Goal: Contribute content: Add original content to the website for others to see

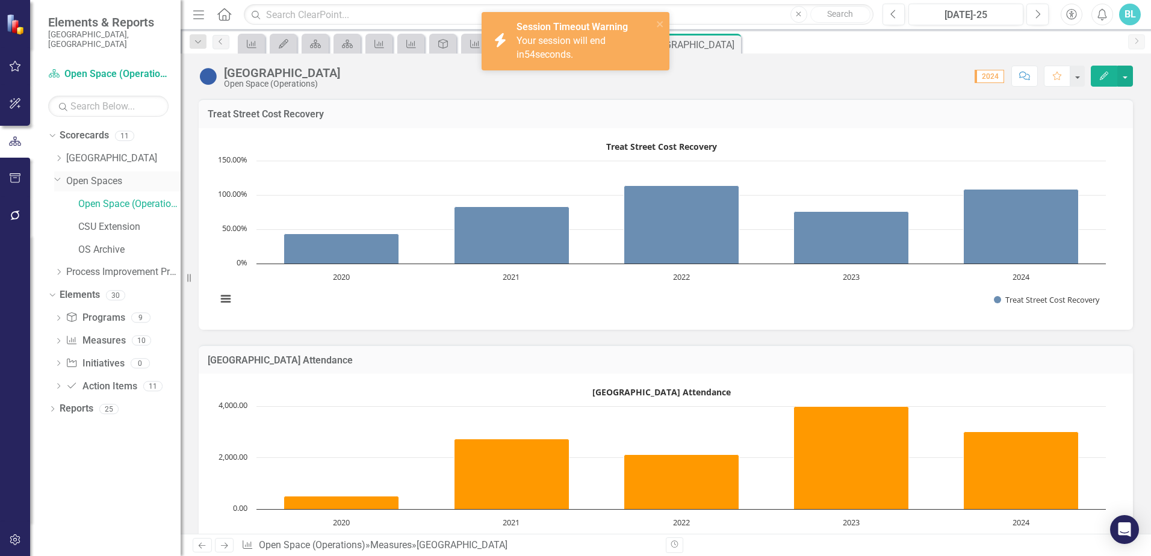
click at [102, 175] on link "Open Spaces" at bounding box center [123, 182] width 114 height 14
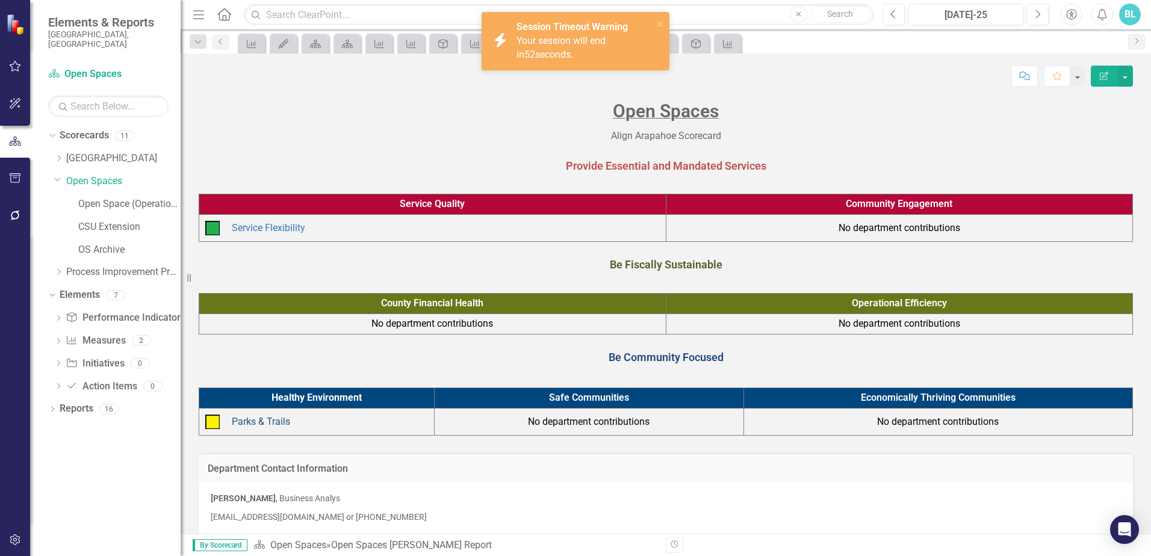
click at [257, 420] on link "Parks & Trails" at bounding box center [261, 421] width 58 height 11
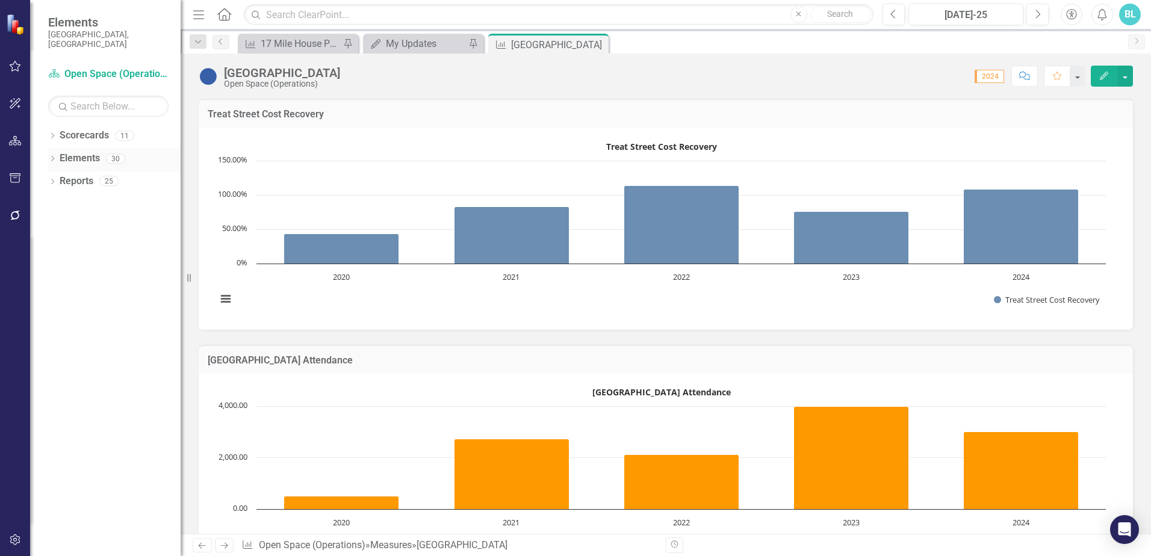
click at [51, 157] on icon "Dropdown" at bounding box center [52, 160] width 8 height 7
click at [52, 134] on icon "Dropdown" at bounding box center [52, 137] width 8 height 7
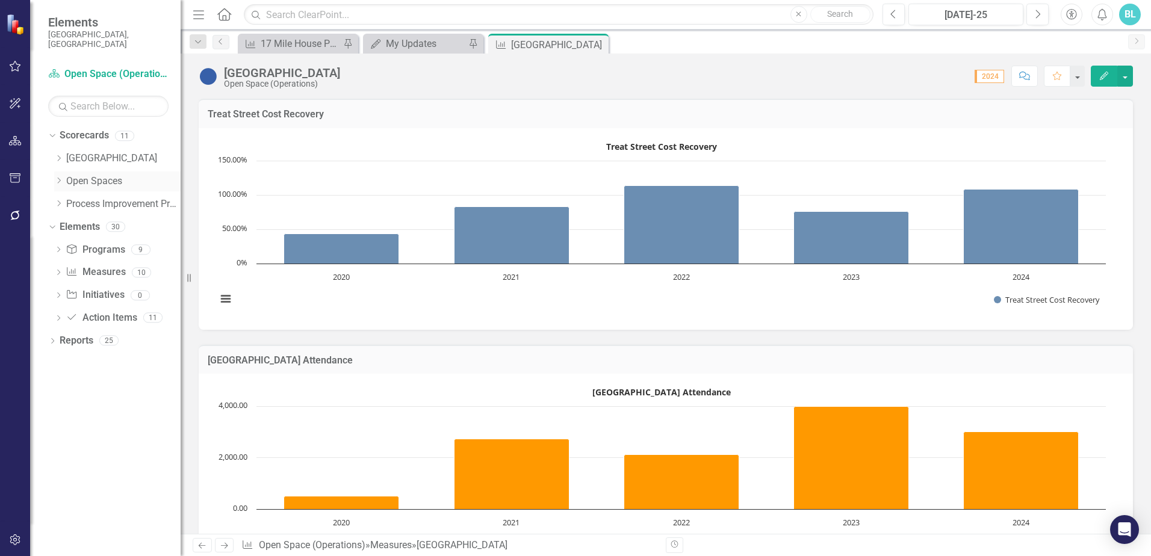
click at [60, 177] on icon "Dropdown" at bounding box center [58, 180] width 9 height 7
click at [91, 175] on link "Open Spaces" at bounding box center [123, 182] width 114 height 14
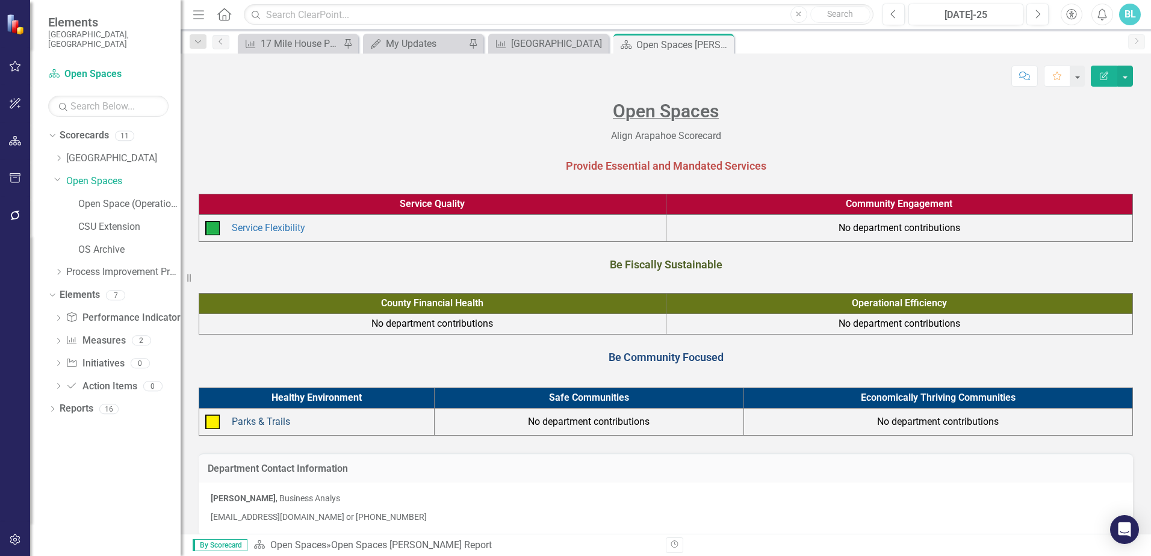
click at [274, 419] on link "Parks & Trails" at bounding box center [261, 421] width 58 height 11
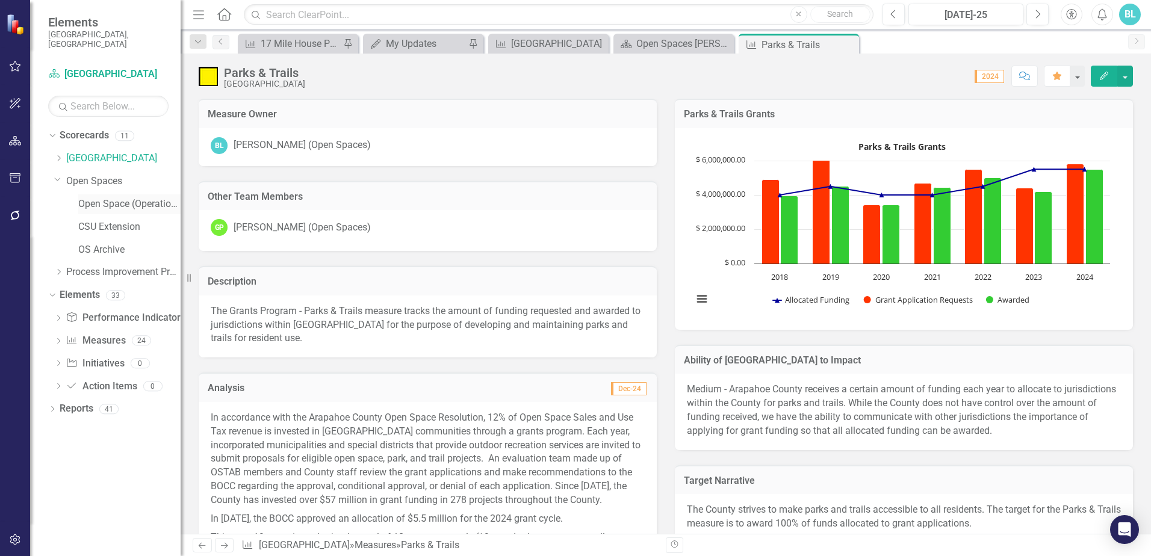
click at [117, 197] on link "Open Space (Operations)" at bounding box center [129, 204] width 102 height 14
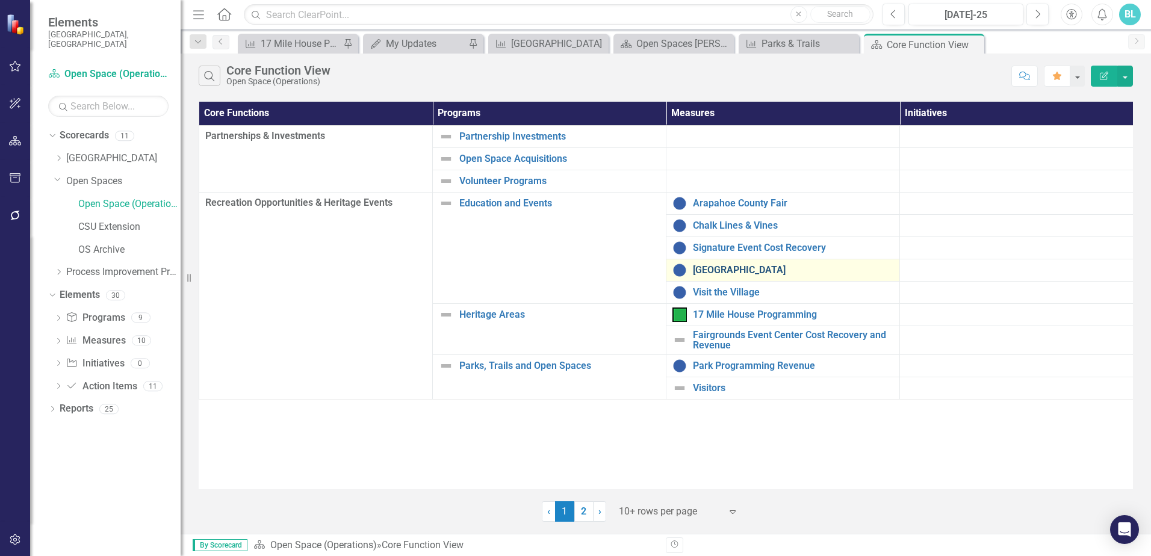
click at [747, 273] on link "[GEOGRAPHIC_DATA]" at bounding box center [793, 270] width 200 height 11
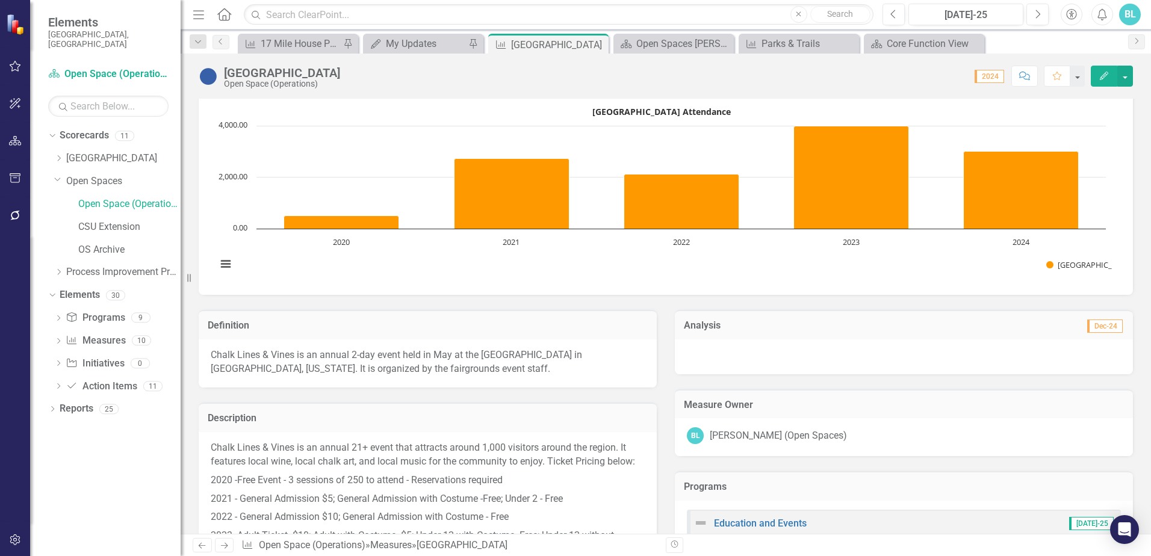
scroll to position [301, 0]
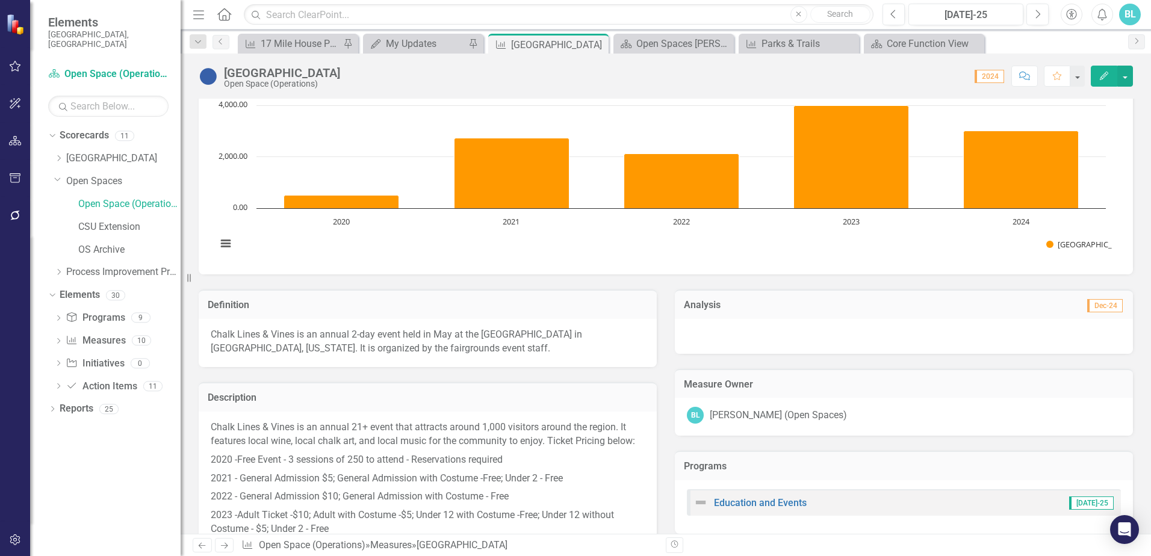
click at [1100, 75] on icon "Edit" at bounding box center [1104, 76] width 11 height 8
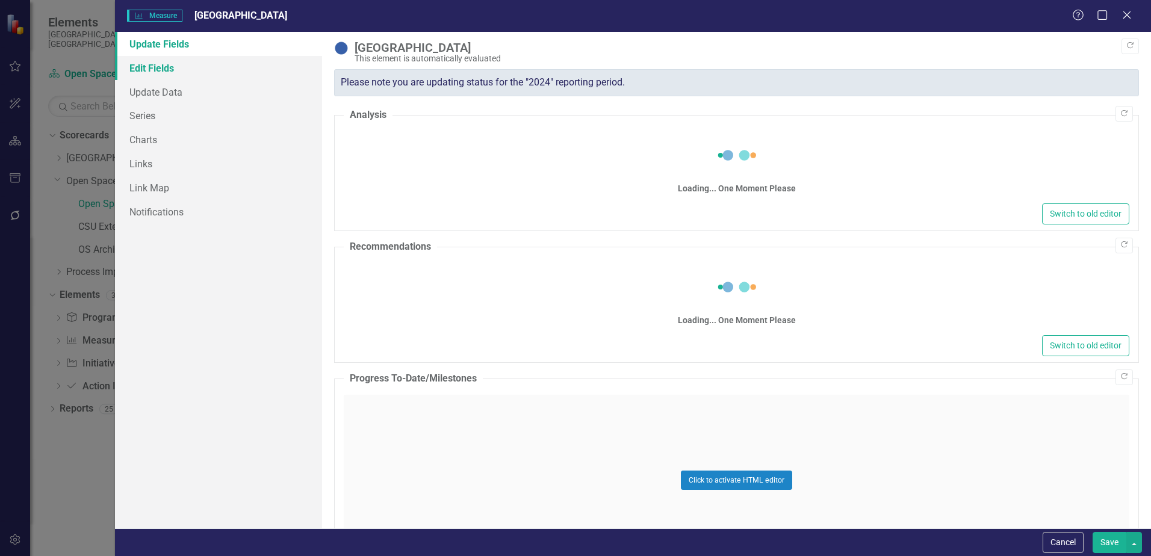
click at [167, 72] on link "Edit Fields" at bounding box center [218, 68] width 207 height 24
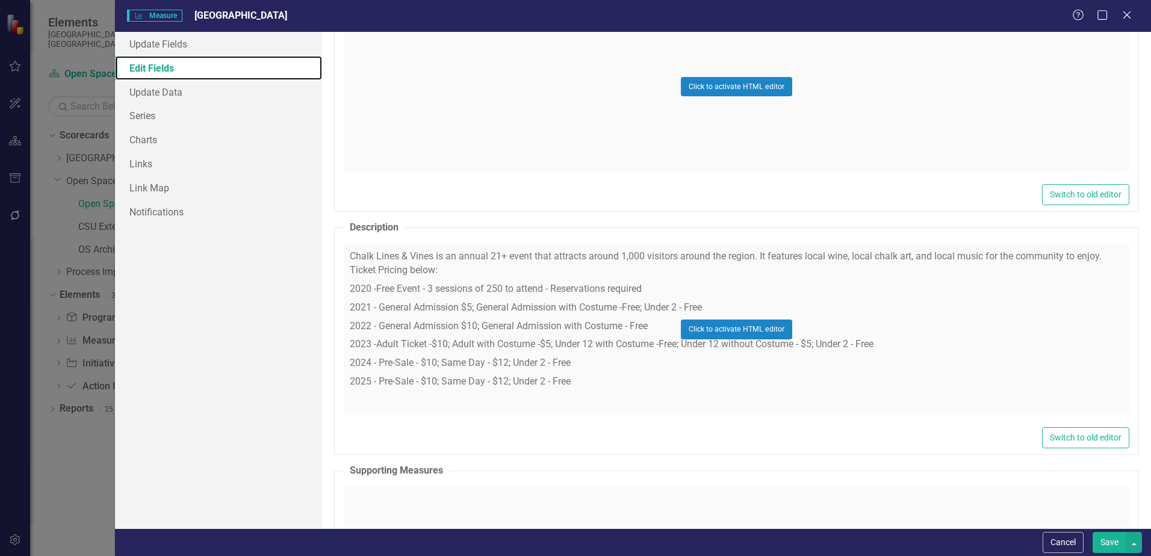
scroll to position [421, 0]
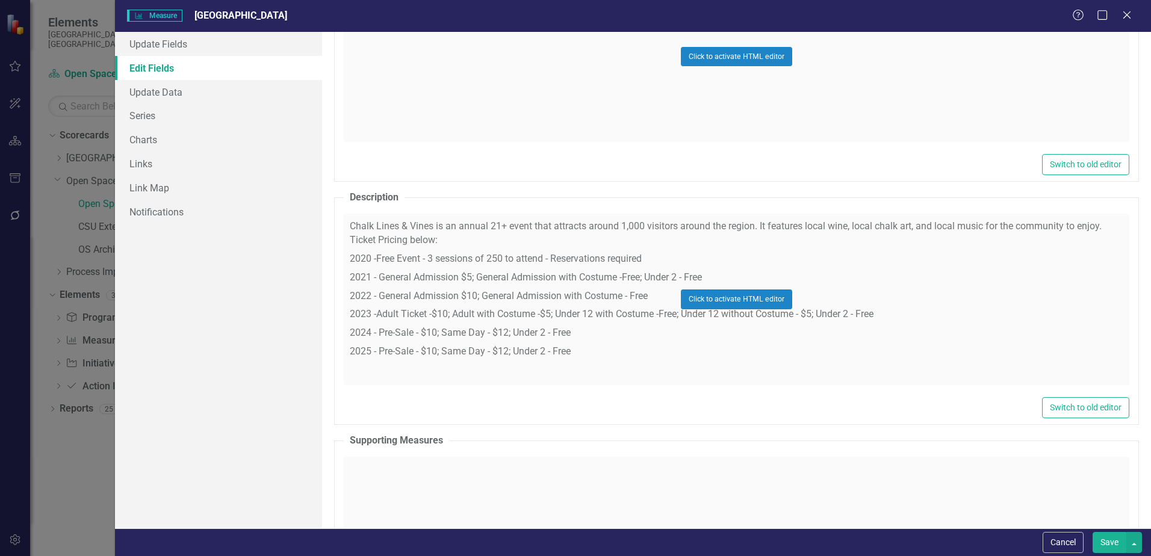
click at [420, 228] on div "Click to activate HTML editor" at bounding box center [737, 300] width 786 height 172
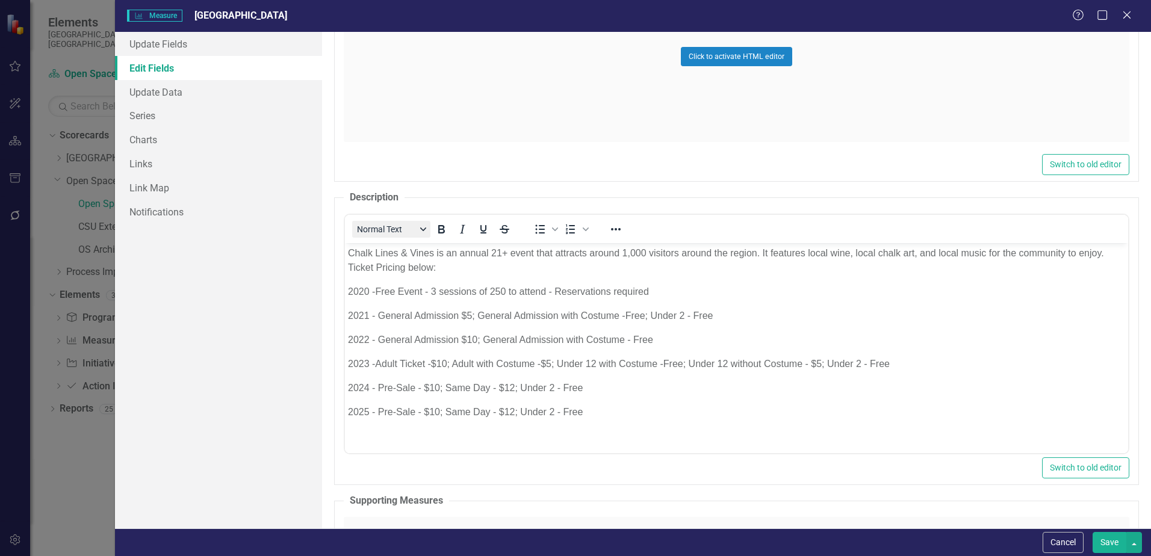
scroll to position [0, 0]
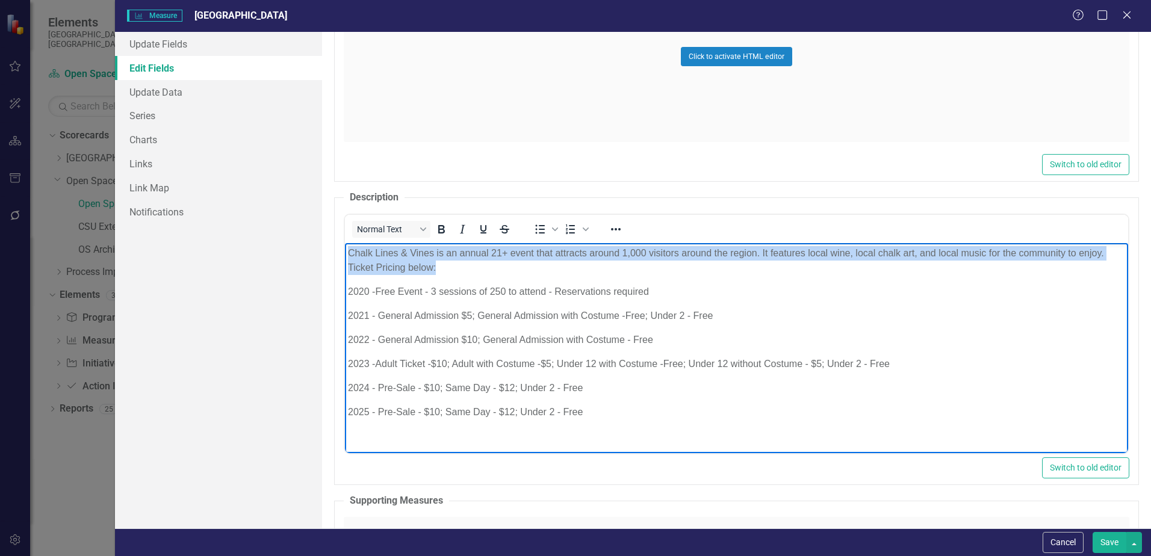
drag, startPoint x: 346, startPoint y: 253, endPoint x: 439, endPoint y: 268, distance: 93.8
click at [439, 268] on body "Chalk Lines & Vines is an annual 21+ event that attracts around 1,000 visitors …" at bounding box center [736, 337] width 783 height 189
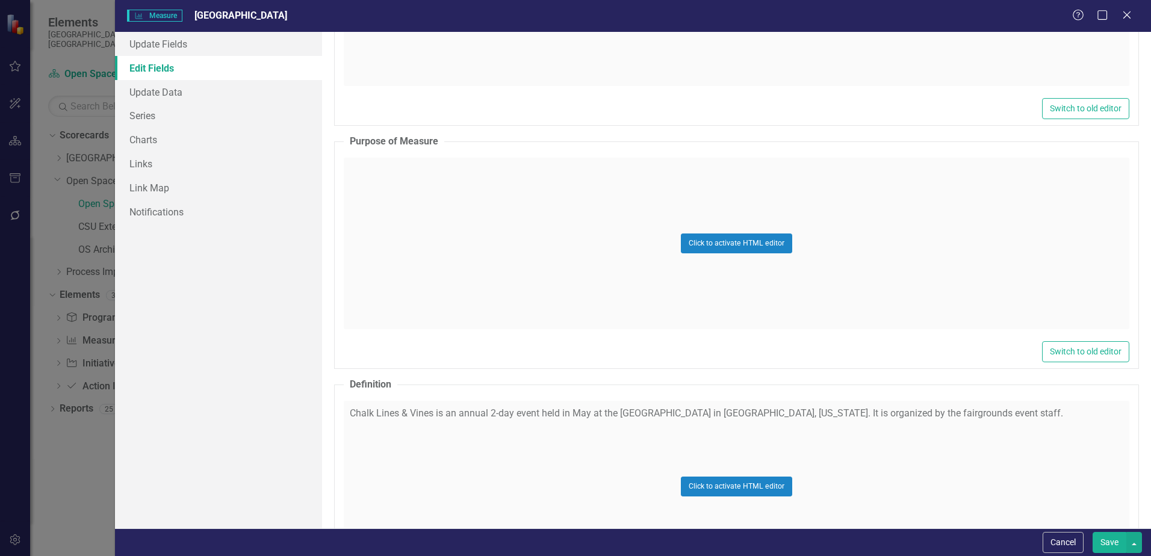
scroll to position [2287, 0]
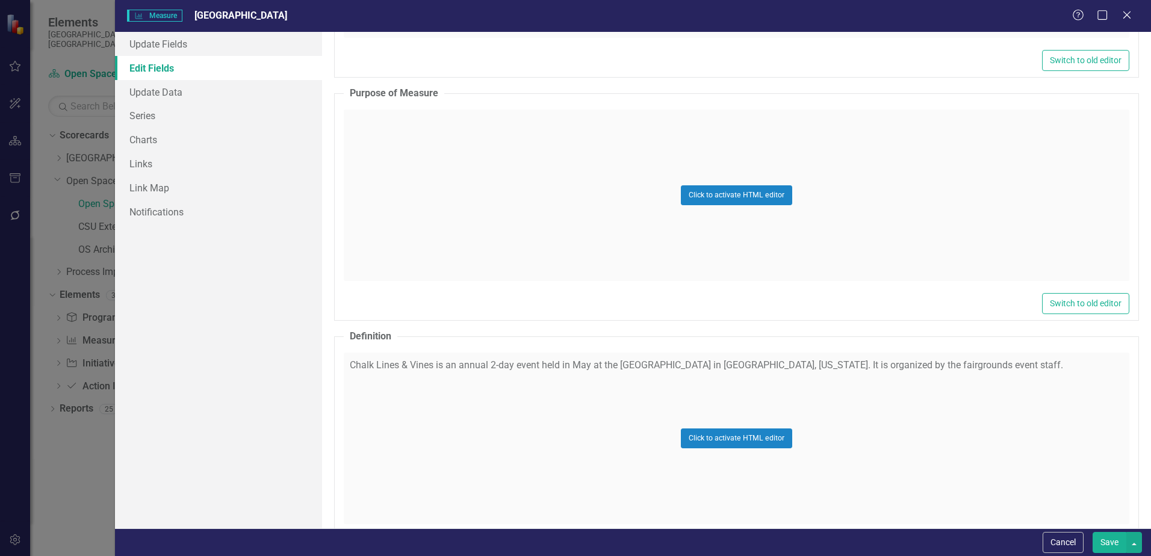
click at [1029, 364] on div "Click to activate HTML editor" at bounding box center [737, 439] width 786 height 172
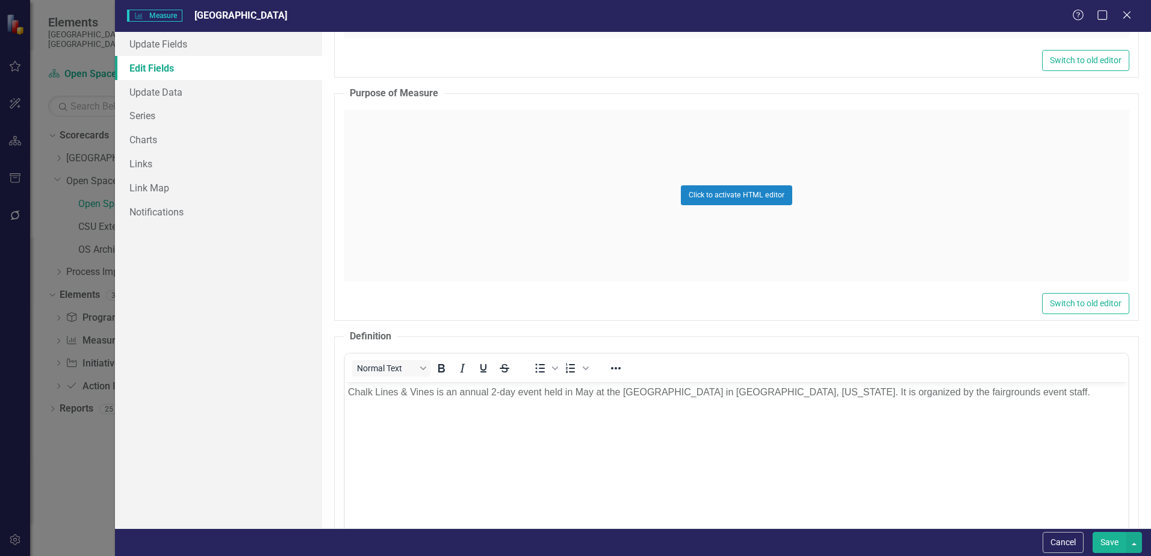
scroll to position [0, 0]
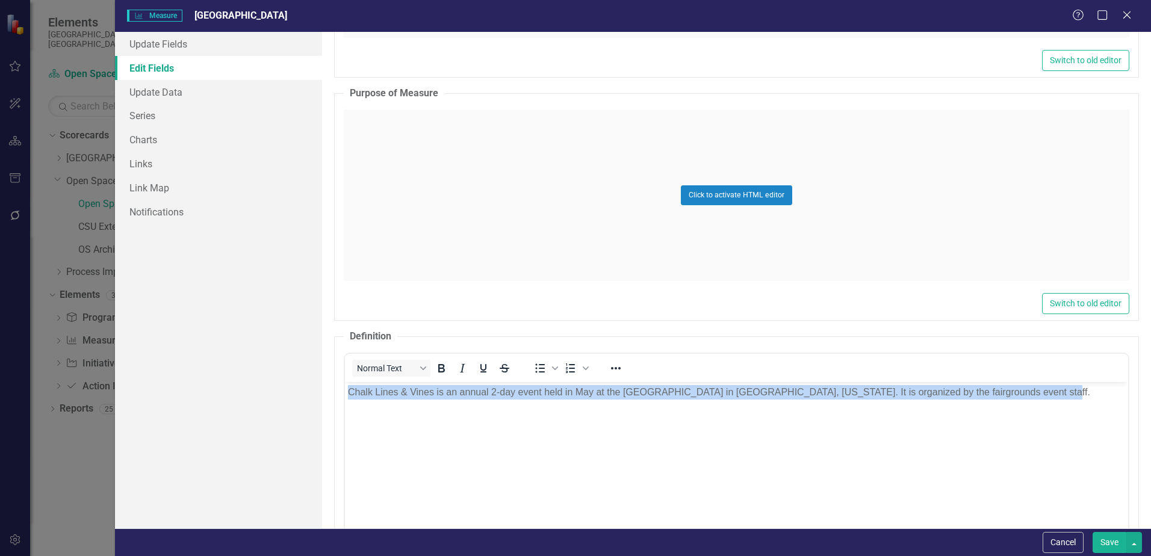
drag, startPoint x: 1043, startPoint y: 394, endPoint x: 667, endPoint y: 783, distance: 540.7
click at [345, 400] on html "Chalk Lines & Vines is an annual 2-day event held in May at the [GEOGRAPHIC_DAT…" at bounding box center [736, 472] width 783 height 181
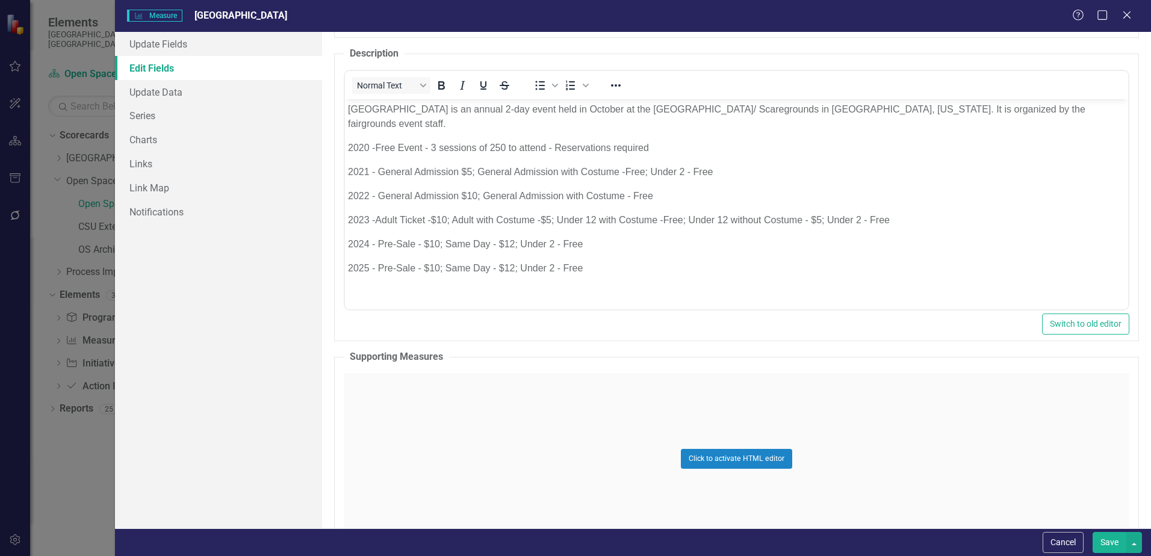
scroll to position [542, 0]
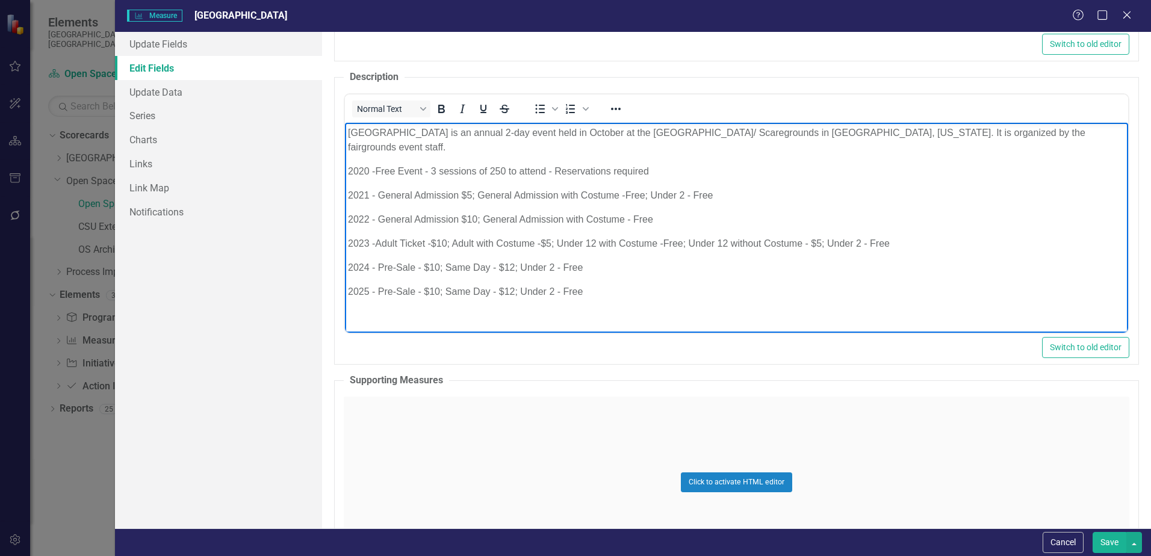
click at [454, 146] on body "[GEOGRAPHIC_DATA] is an annual 2-day event held in October at the [GEOGRAPHIC_D…" at bounding box center [736, 217] width 783 height 189
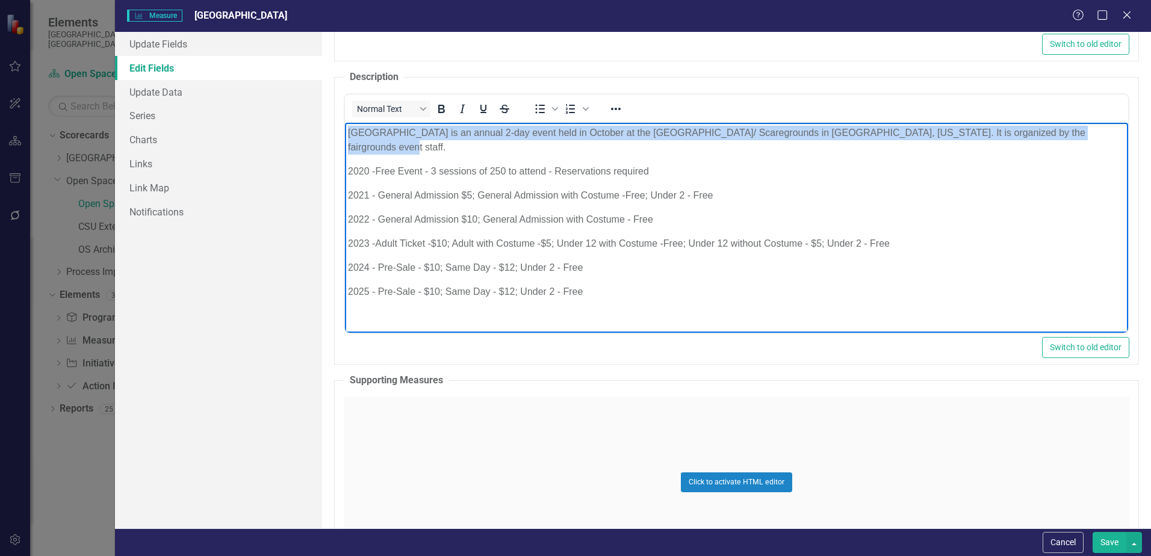
drag, startPoint x: 347, startPoint y: 132, endPoint x: 1098, endPoint y: 130, distance: 750.7
click at [1098, 130] on p "[GEOGRAPHIC_DATA] is an annual 2-day event held in October at the [GEOGRAPHIC_D…" at bounding box center [736, 140] width 777 height 29
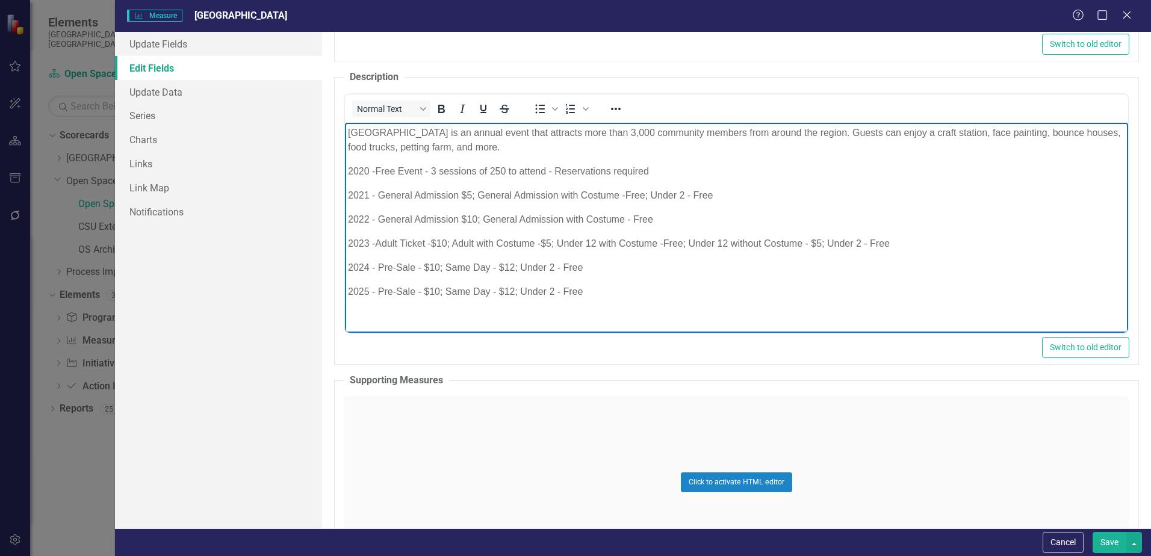
click at [484, 135] on p "[GEOGRAPHIC_DATA] is an annual event that attracts more than 3,000 community me…" at bounding box center [736, 140] width 777 height 29
click at [483, 132] on p "[GEOGRAPHIC_DATA] is an annual event that attracts more than 3,000 community me…" at bounding box center [736, 140] width 777 height 29
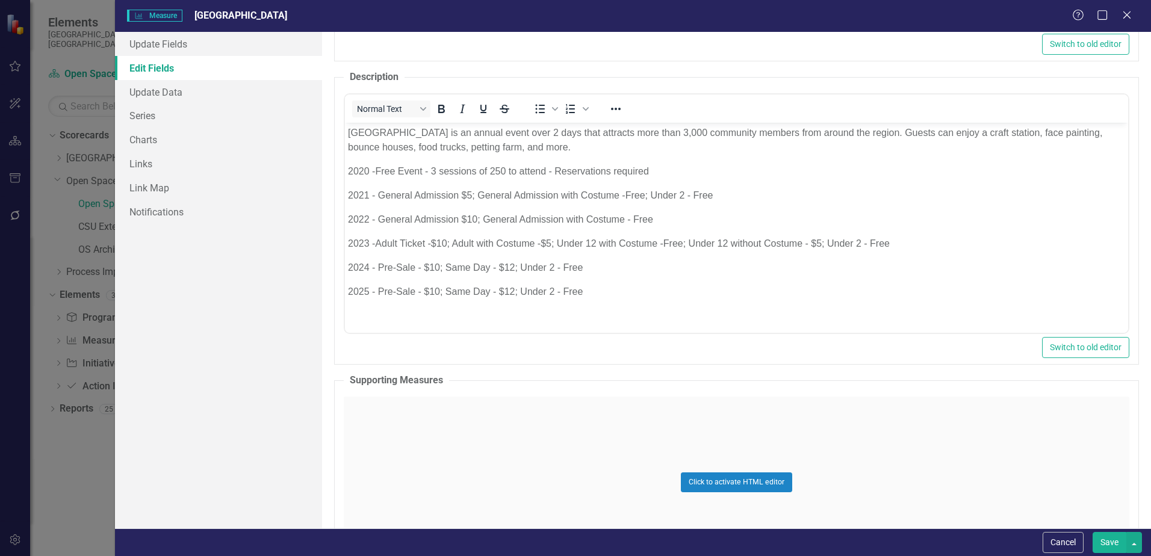
click at [1113, 533] on button "Save" at bounding box center [1110, 542] width 34 height 21
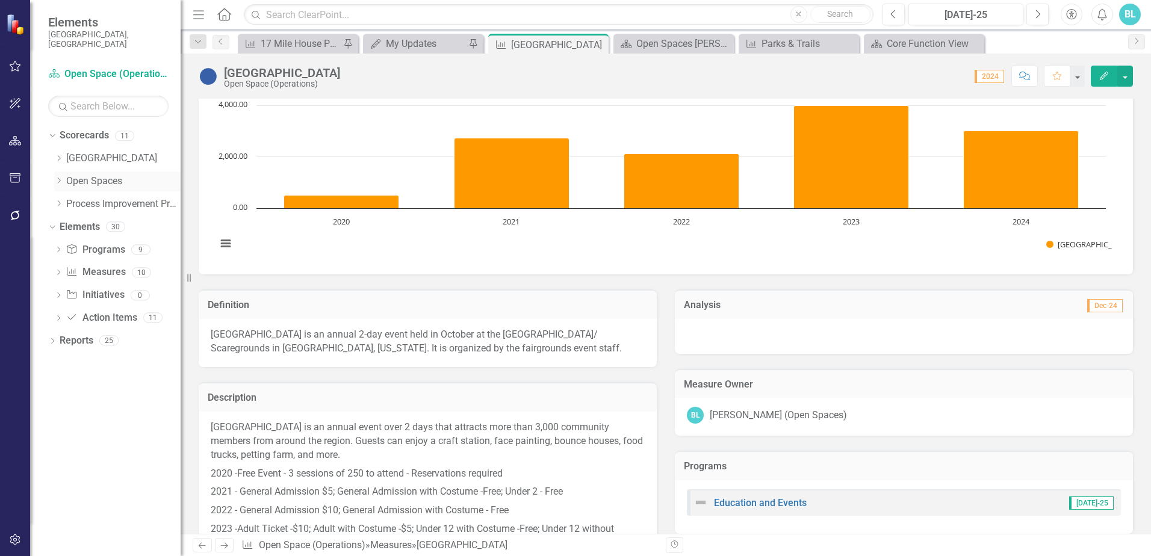
click at [58, 177] on icon "Dropdown" at bounding box center [58, 180] width 9 height 7
click at [104, 197] on link "Open Space (Operations)" at bounding box center [129, 204] width 102 height 14
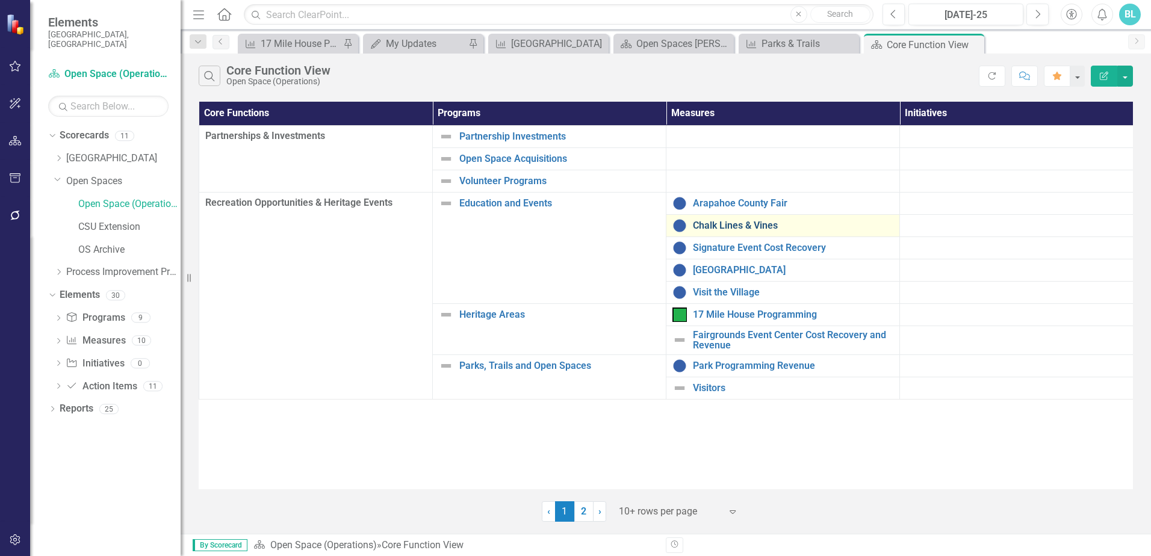
click at [739, 223] on link "Chalk Lines & Vines" at bounding box center [793, 225] width 200 height 11
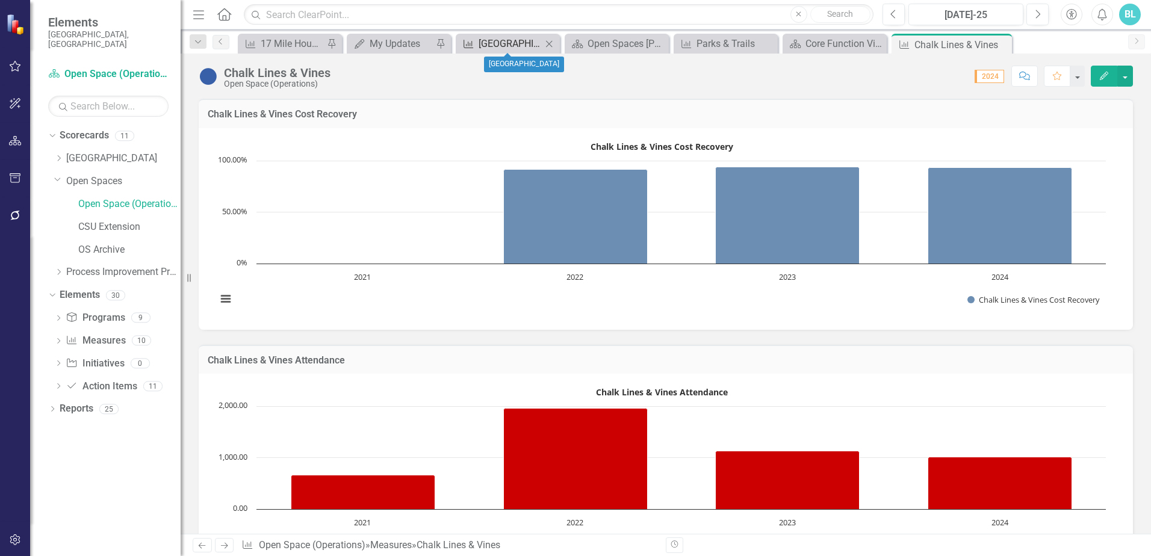
click at [537, 38] on div "[GEOGRAPHIC_DATA]" at bounding box center [510, 43] width 63 height 15
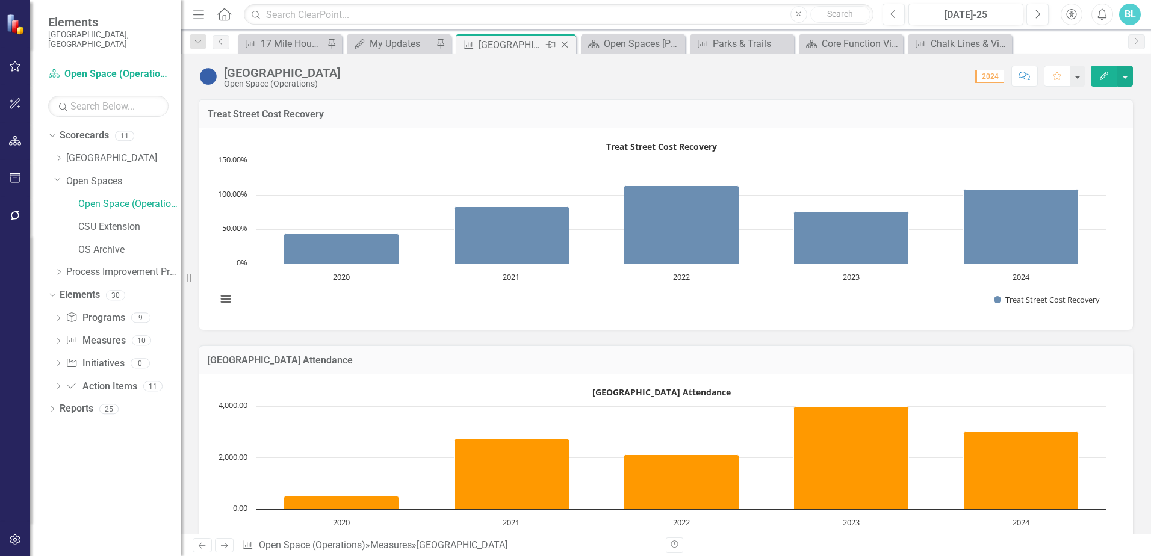
click at [529, 46] on div "[GEOGRAPHIC_DATA]" at bounding box center [511, 44] width 64 height 15
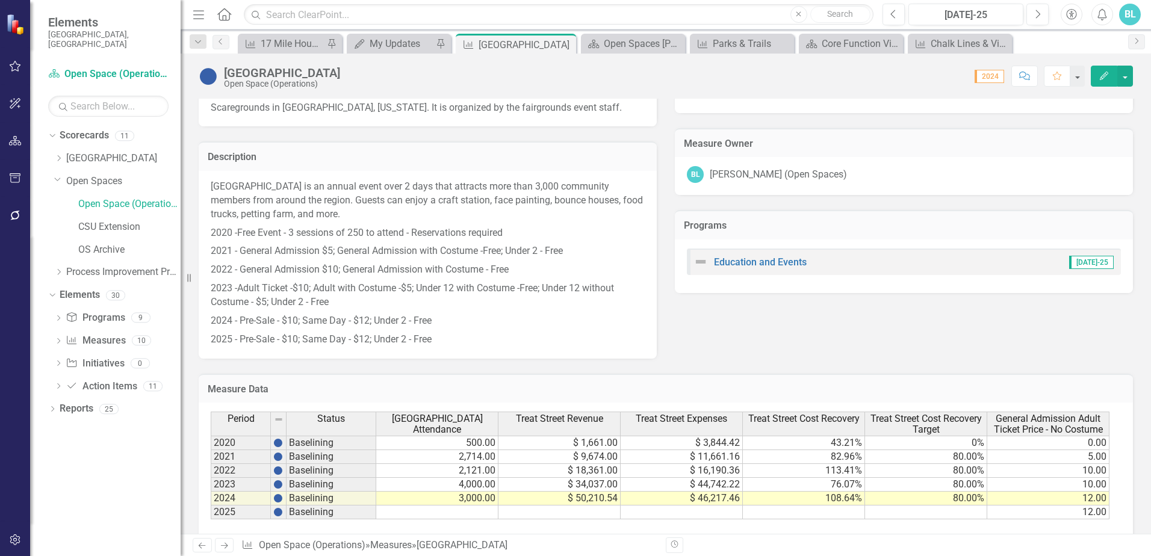
scroll to position [569, 0]
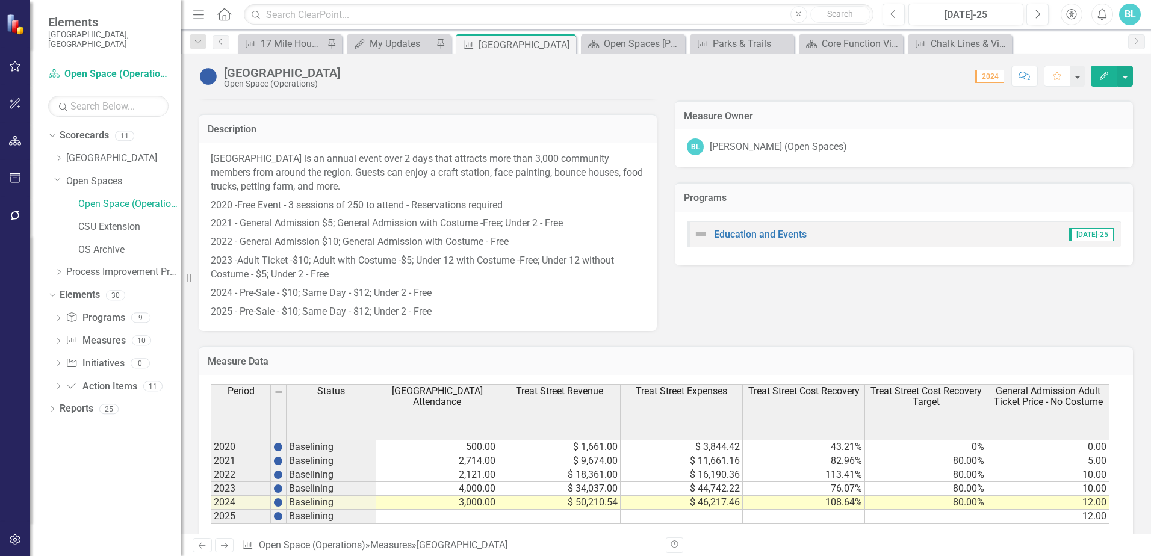
click at [253, 248] on p "2022 - General Admission $10; General Admission with Costume - Free" at bounding box center [428, 242] width 434 height 19
click at [246, 208] on span "Free Event - 3 sessions of 250 to attend - Reservations required" at bounding box center [369, 204] width 265 height 11
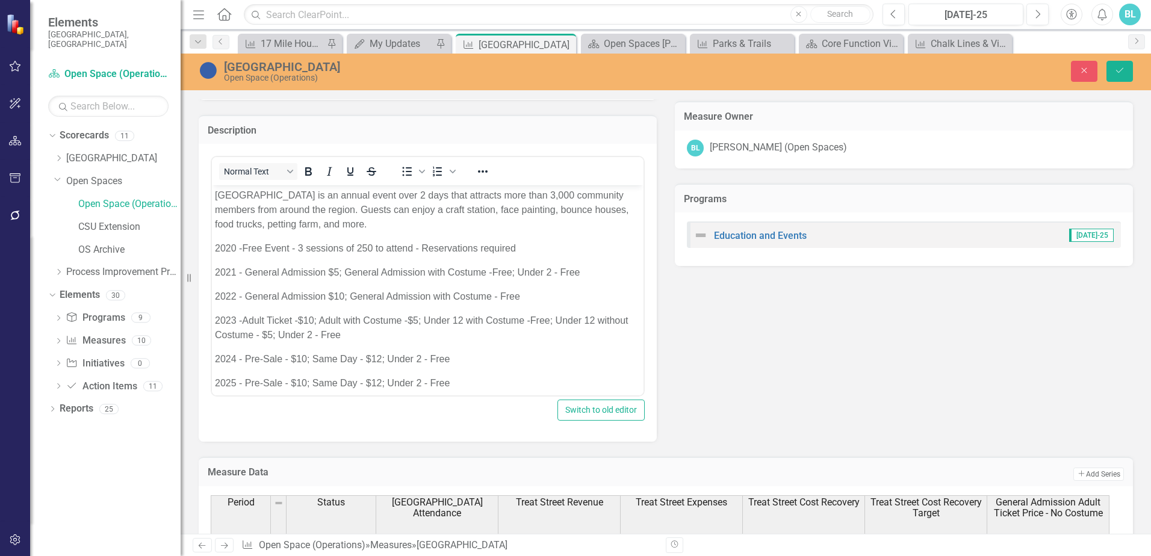
scroll to position [0, 0]
click at [243, 244] on p "2020 - Free Event - 3 sessions of 250 to attend - Reservations required" at bounding box center [428, 248] width 426 height 14
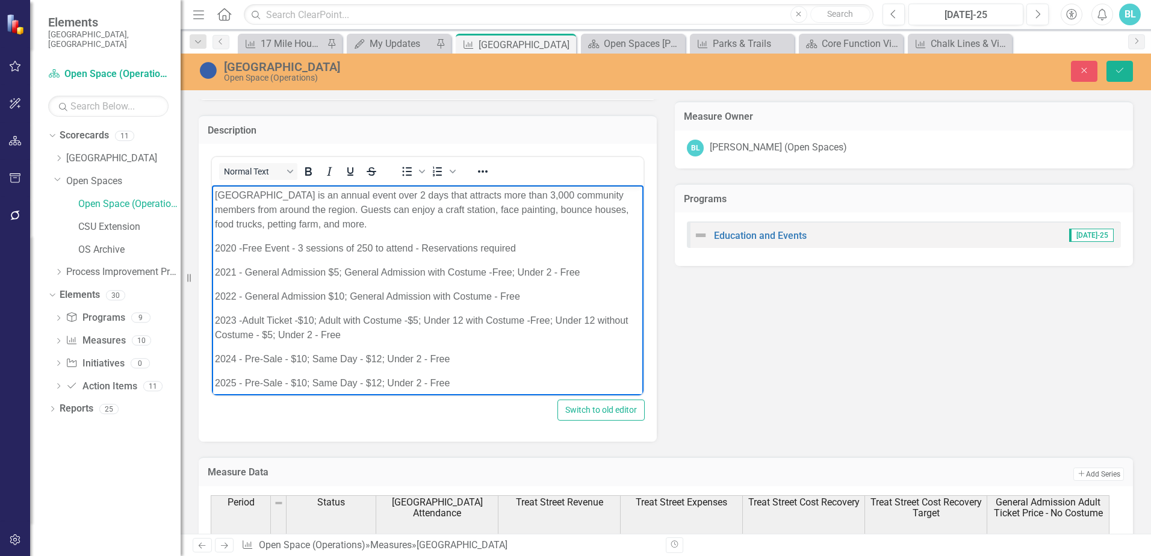
click at [267, 250] on span "Free Event - 3 sessions of 250 to attend - Reservations required" at bounding box center [378, 248] width 273 height 10
click at [281, 249] on span "Free 1 day Event - 3 sessions of 250 to attend - Reservations required" at bounding box center [392, 248] width 300 height 10
click at [246, 274] on span "2021 - General Admission $5; General Admission with Costume -Free; Under 2 - Fr…" at bounding box center [397, 272] width 365 height 10
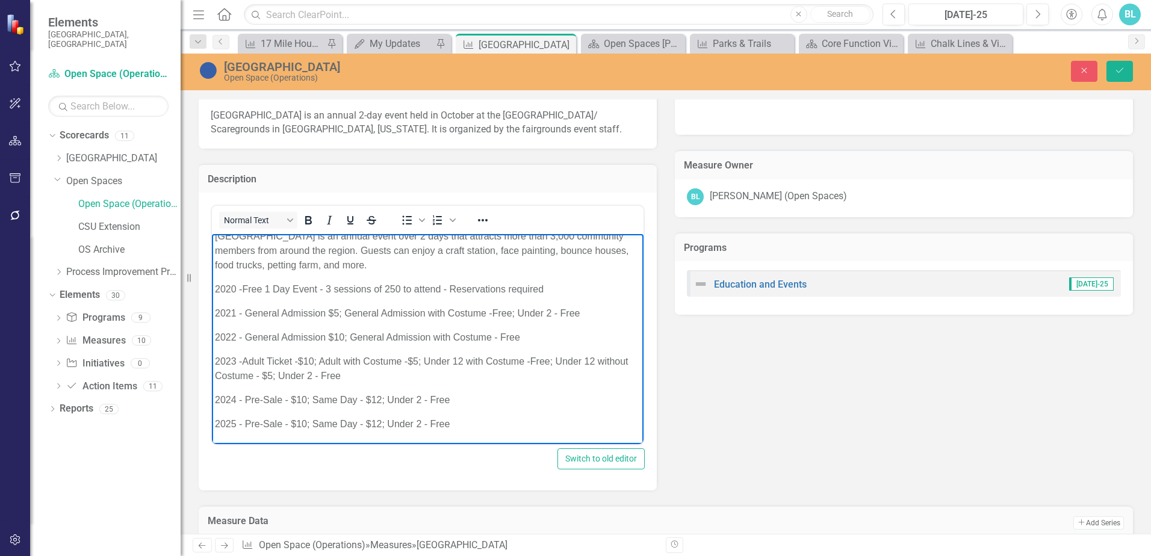
scroll to position [520, 0]
click at [243, 364] on span "2023 -Adult Ticket -$10; Adult with Costume -$5; Under 12 with Costume -Free; U…" at bounding box center [422, 370] width 414 height 25
click at [246, 313] on span "2021 - General Admission $5; General Admission with Costume -Free; Under 2 - Fr…" at bounding box center [397, 314] width 365 height 10
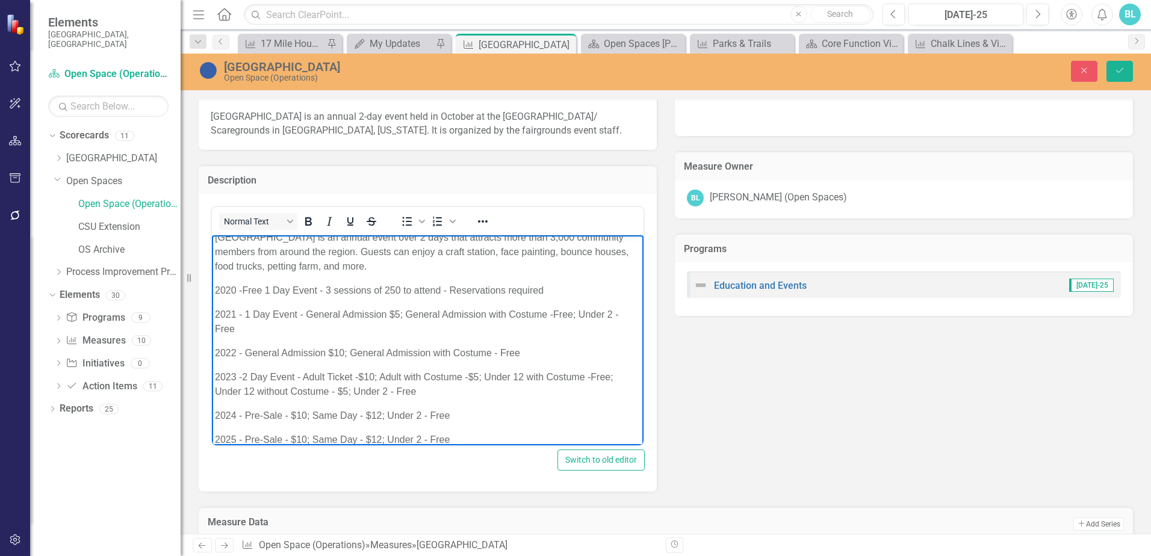
click at [244, 350] on span "2022 - General Admission $10; General Admission with Costume - Free" at bounding box center [367, 353] width 305 height 10
click at [293, 290] on span "Free 1 Day Event - 3 sessions of 250 to attend - Reservations required" at bounding box center [393, 290] width 302 height 10
drag, startPoint x: 305, startPoint y: 314, endPoint x: 245, endPoint y: 318, distance: 59.7
click at [245, 318] on span "2021 - 1 Day Event - General Admission $5; General Admission with Costume -Free…" at bounding box center [417, 321] width 404 height 25
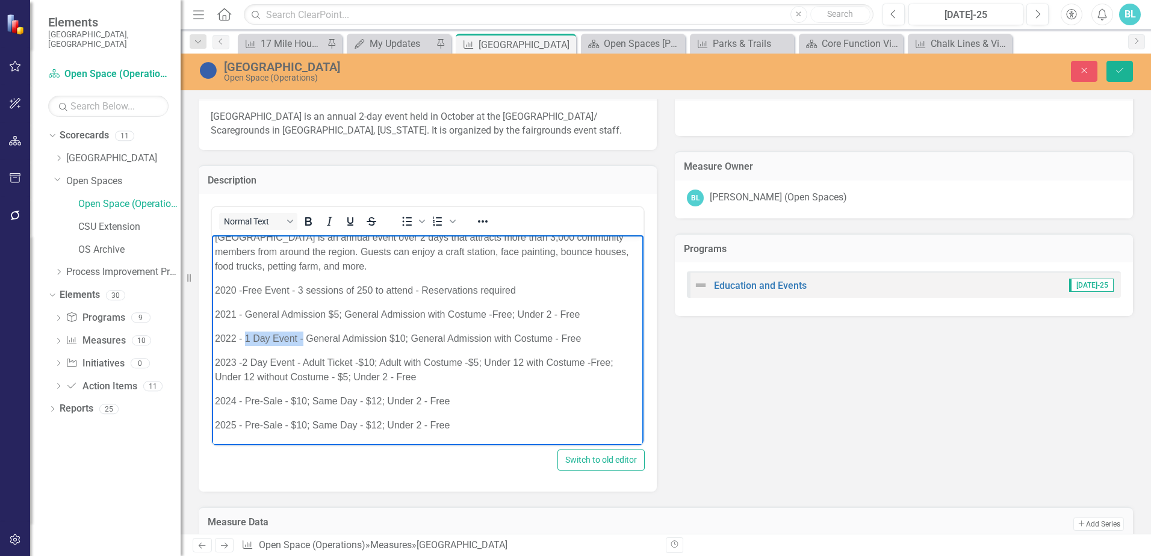
drag, startPoint x: 304, startPoint y: 337, endPoint x: 246, endPoint y: 343, distance: 58.7
click at [246, 343] on span "2022 - 1 Day Event - General Admission $10; General Admission with Costume - Fr…" at bounding box center [398, 338] width 366 height 10
drag, startPoint x: 243, startPoint y: 358, endPoint x: 302, endPoint y: 356, distance: 59.0
click at [302, 356] on p "2023 -2 Day Event - Adult Ticket -$10; Adult with Costume -$5; Under 12 with Co…" at bounding box center [428, 370] width 426 height 29
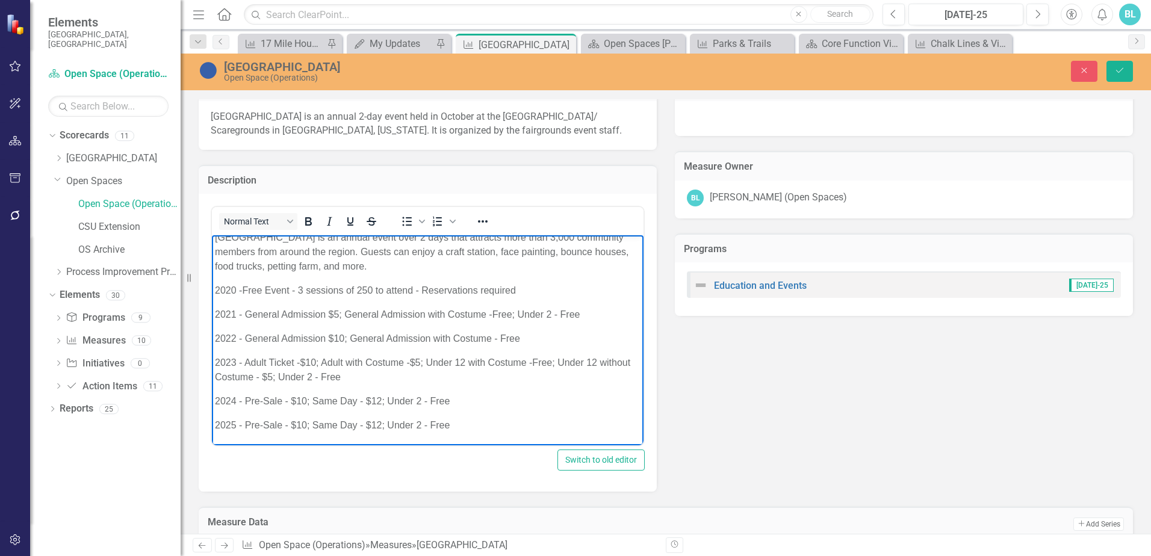
scroll to position [0, 0]
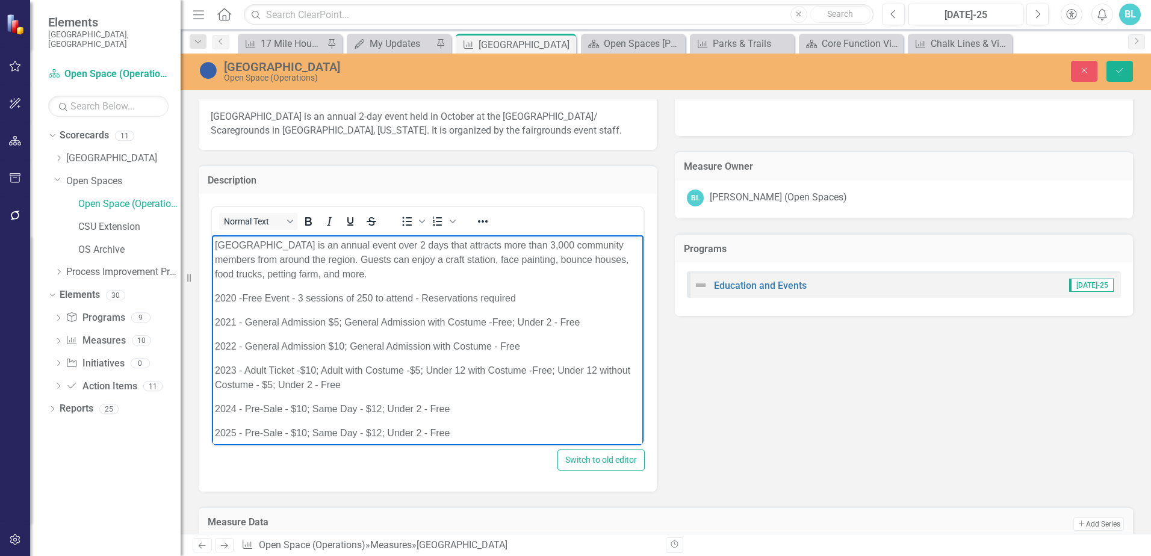
click at [560, 299] on p "2020 - Free Event - 3 sessions of 250 to attend - Reservations required" at bounding box center [428, 298] width 426 height 14
drag, startPoint x: 521, startPoint y: 299, endPoint x: 580, endPoint y: 299, distance: 58.4
click at [580, 299] on p "2020 - Free Event - 3 sessions of 250 to attend - Reservations required (1Day E…" at bounding box center [428, 298] width 426 height 14
copy span "(1Day Event)"
click at [604, 320] on p "2021 - General Admission $5; General Admission with Costume -Free; Under 2 - Fr…" at bounding box center [428, 322] width 426 height 14
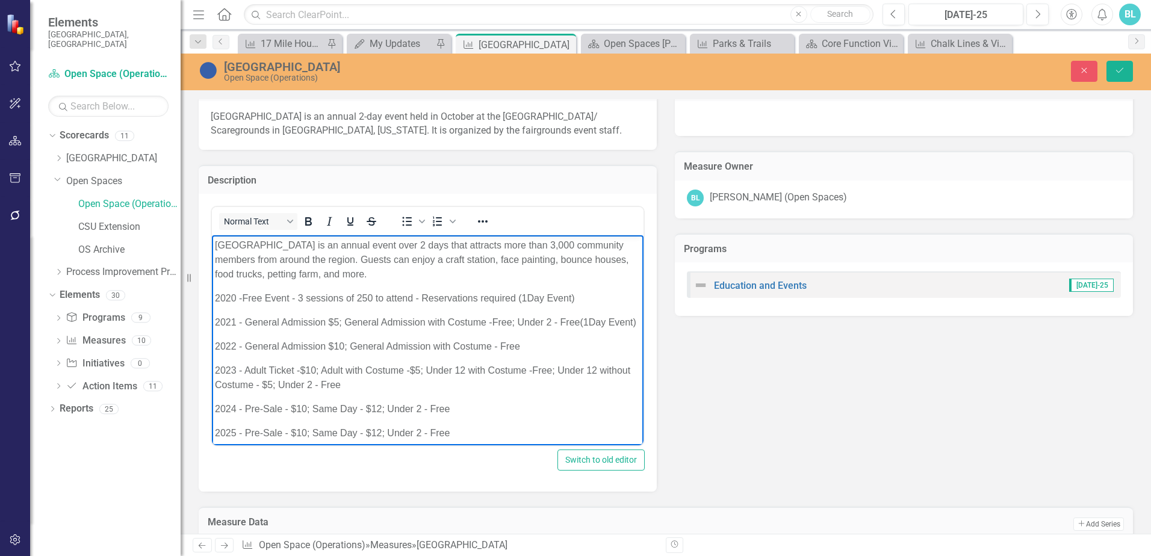
click at [539, 354] on p "2022 - General Admission $10; General Admission with Costume - Free" at bounding box center [428, 347] width 426 height 14
click at [530, 300] on span "Free Event - 3 sessions of 250 to attend - Reservations required (1Day Event)" at bounding box center [408, 298] width 332 height 10
click at [591, 323] on span "2021 - General Admission $5; General Admission with Costume -Free; Under 2 - Fr…" at bounding box center [425, 322] width 421 height 10
click at [532, 352] on span "2022 - General Admission $10; General Admission with Costume - Free (1Day Event)" at bounding box center [395, 346] width 361 height 10
drag, startPoint x: 404, startPoint y: 400, endPoint x: 400, endPoint y: 391, distance: 10.0
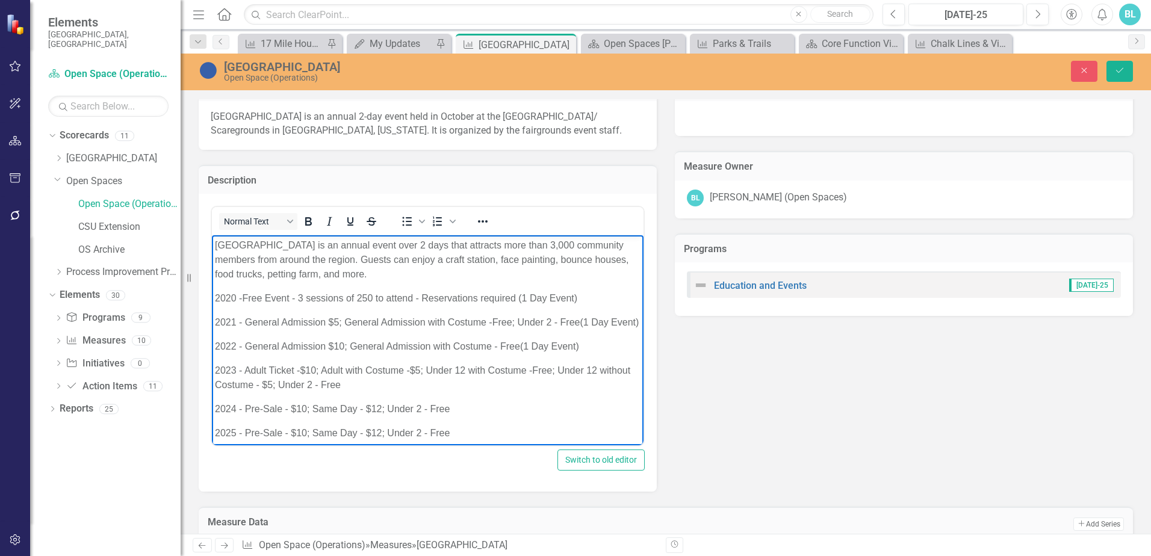
click at [403, 392] on p "2023 - Adult Ticket -$10; Adult with Costume -$5; Under 12 with Costume -Free; …" at bounding box center [428, 378] width 426 height 29
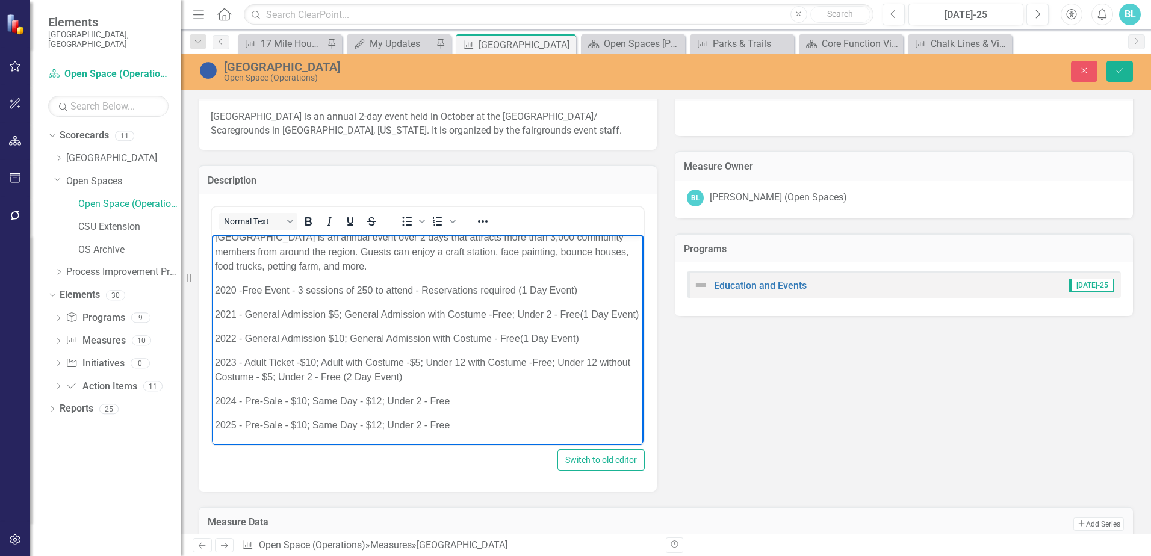
scroll to position [22, 0]
click at [488, 406] on p "2024 - Pre-Sale - $10; Same Day - $12; Under 2 - Free" at bounding box center [428, 401] width 426 height 14
click at [486, 420] on p "2025 - Pre-Sale - $10; Same Day - $12; Under 2 - Free" at bounding box center [428, 425] width 426 height 14
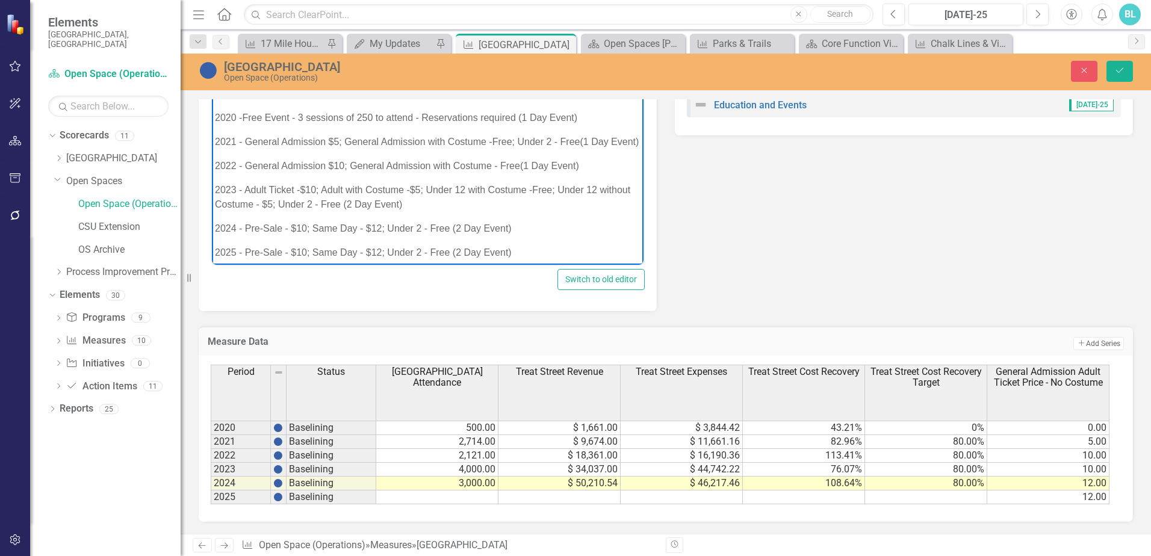
scroll to position [459, 0]
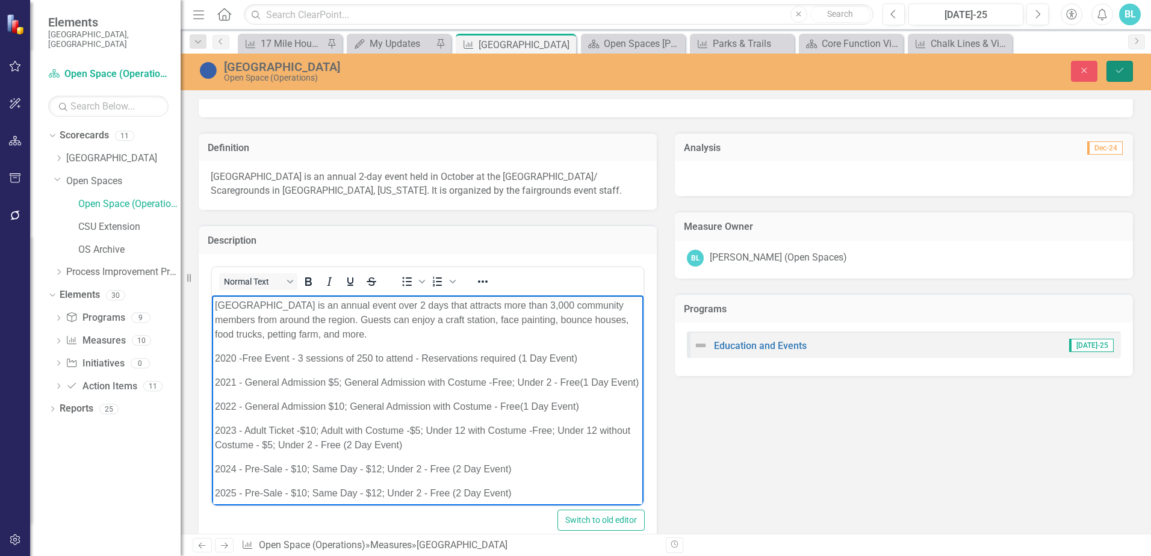
click at [1117, 67] on icon "Save" at bounding box center [1119, 70] width 11 height 8
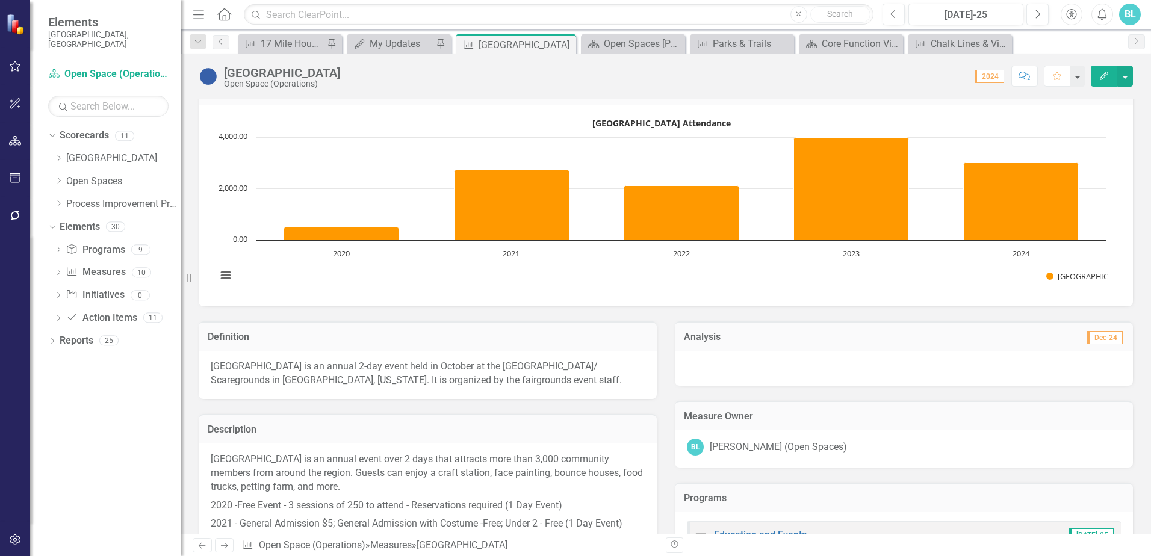
scroll to position [148, 0]
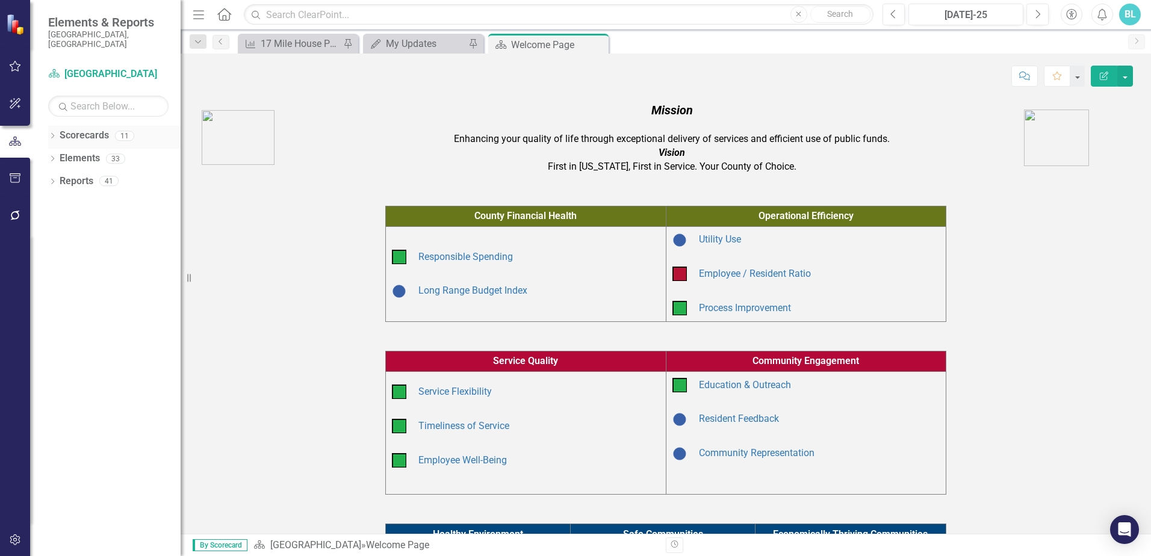
click at [50, 134] on icon "Dropdown" at bounding box center [52, 137] width 8 height 7
click at [60, 178] on icon at bounding box center [59, 181] width 3 height 6
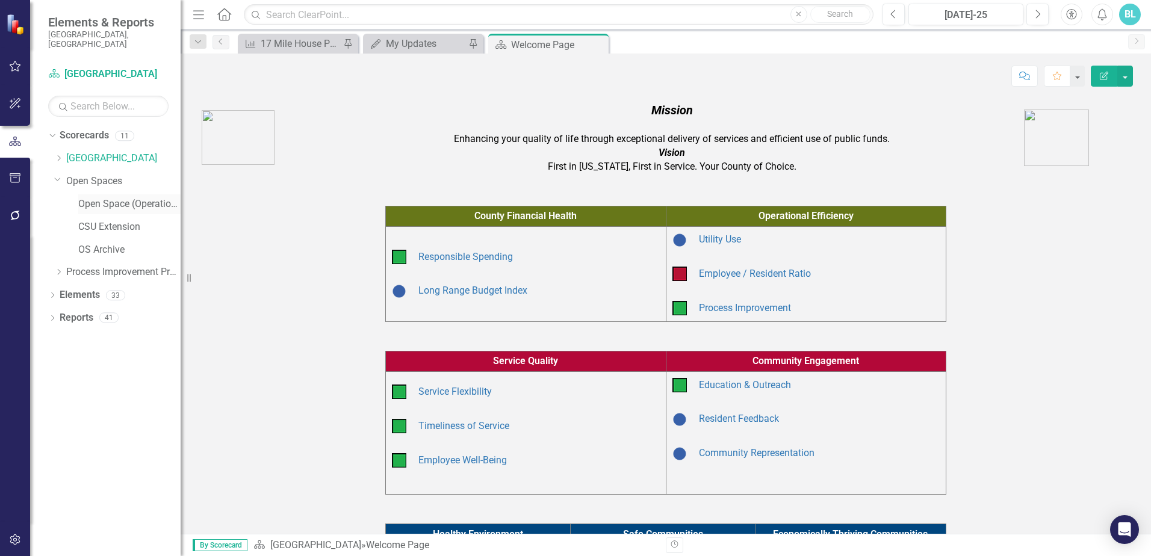
click at [93, 197] on link "Open Space (Operations)" at bounding box center [129, 204] width 102 height 14
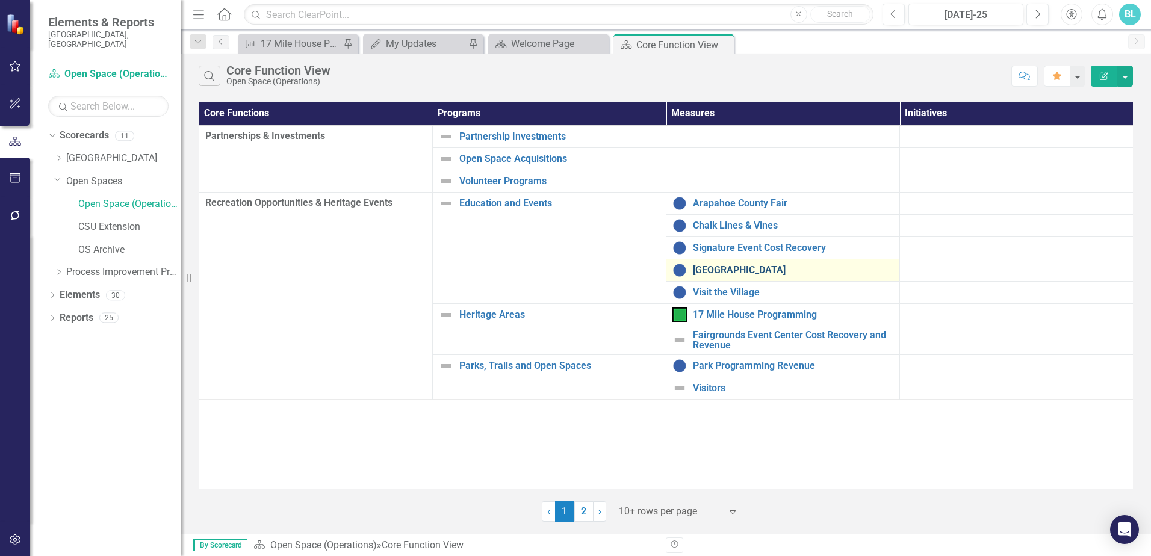
click at [733, 268] on link "[GEOGRAPHIC_DATA]" at bounding box center [793, 270] width 200 height 11
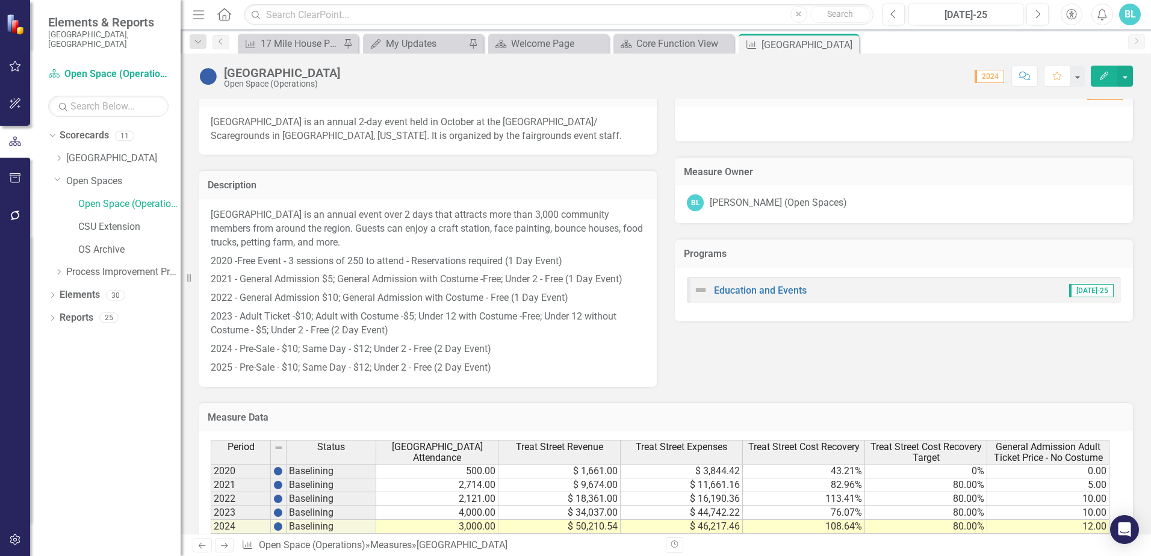
scroll to position [569, 0]
